Goal: Task Accomplishment & Management: Use online tool/utility

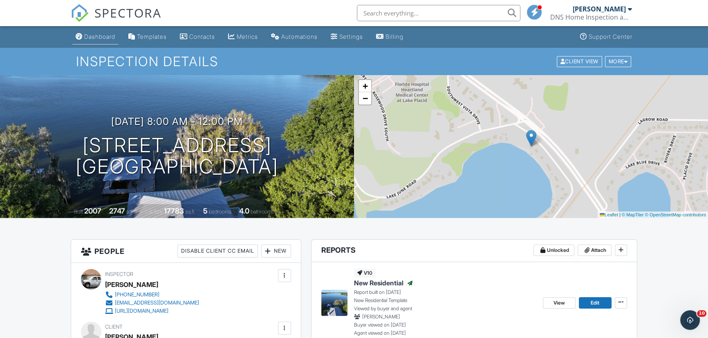
click at [98, 36] on div "Dashboard" at bounding box center [99, 36] width 31 height 7
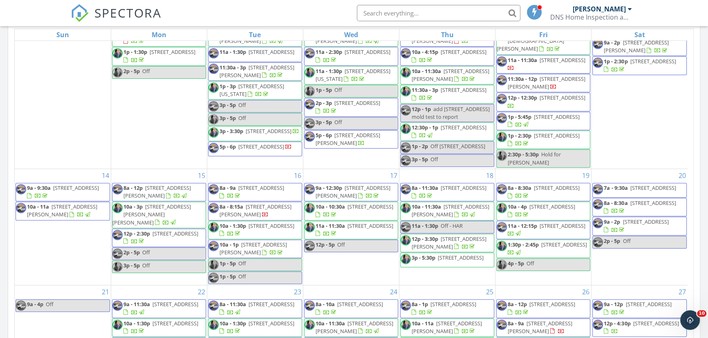
scroll to position [396, 0]
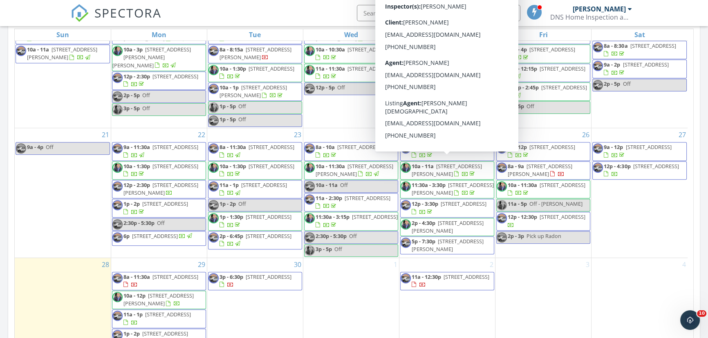
click at [630, 179] on span "12p - 4:30p 4514 SE 30th St , Okeechobee 34974" at bounding box center [639, 171] width 94 height 16
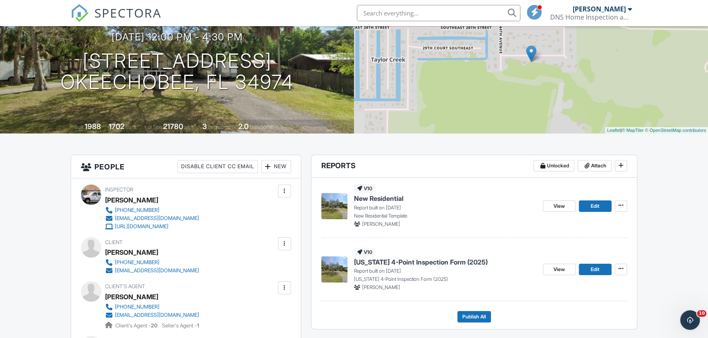
scroll to position [99, 0]
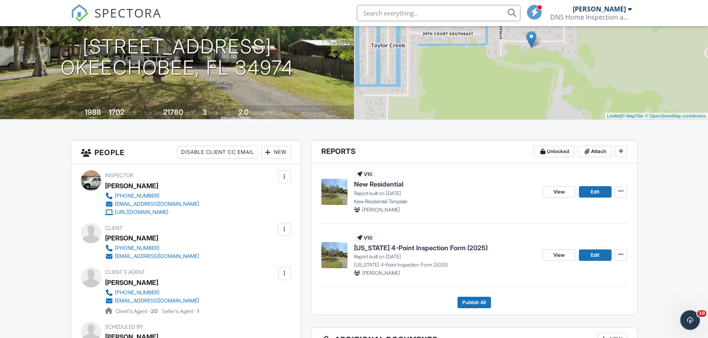
click at [371, 247] on span "Florida 4-Point Inspection Form (2025)" at bounding box center [421, 247] width 134 height 9
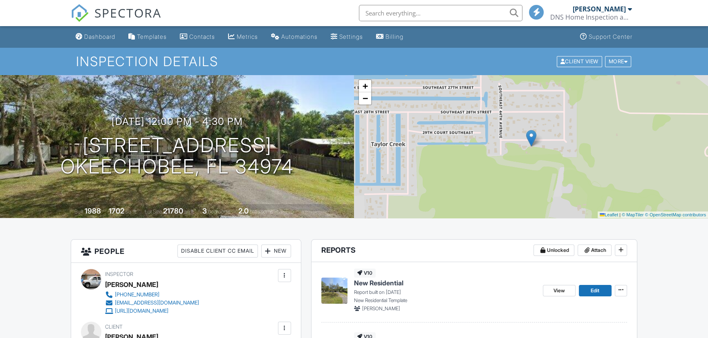
scroll to position [99, 0]
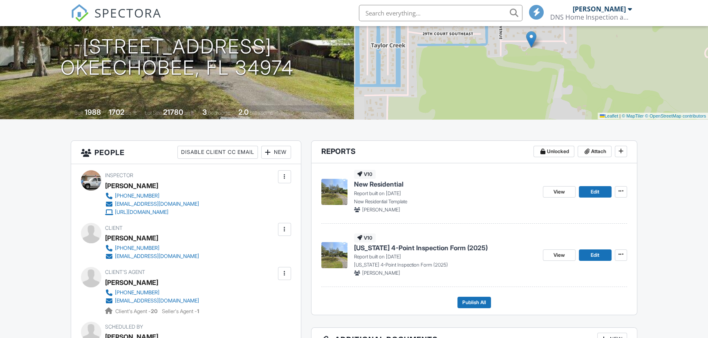
drag, startPoint x: 380, startPoint y: 185, endPoint x: 391, endPoint y: 183, distance: 10.3
click at [380, 185] on span "New Residential" at bounding box center [378, 184] width 49 height 9
